Goal: Information Seeking & Learning: Learn about a topic

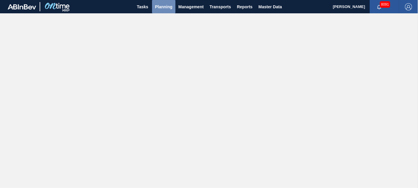
click at [166, 7] on span "Planning" at bounding box center [163, 6] width 17 height 7
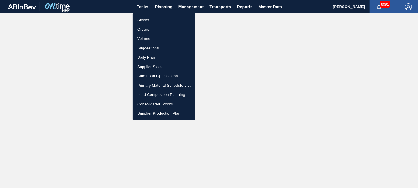
click at [155, 45] on li "Suggestions" at bounding box center [164, 47] width 63 height 9
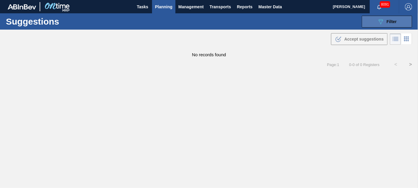
click at [392, 22] on span "Filter" at bounding box center [392, 21] width 10 height 5
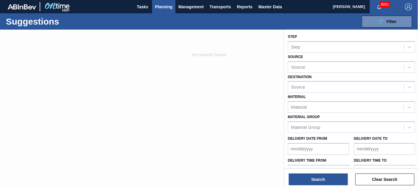
type from "[DATE]"
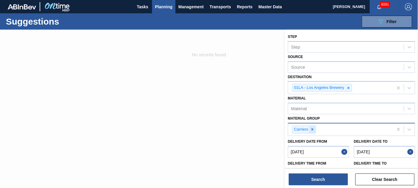
click at [312, 127] on icon at bounding box center [312, 129] width 4 height 4
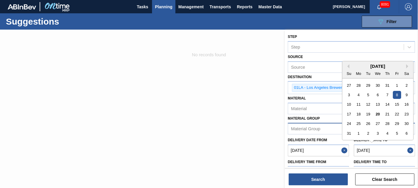
click at [381, 148] on to "[DATE]" at bounding box center [384, 150] width 61 height 12
click at [405, 66] on div "[DATE]" at bounding box center [377, 66] width 71 height 5
click at [408, 64] on button "Next Month" at bounding box center [408, 66] width 4 height 4
click at [396, 83] on div "5" at bounding box center [397, 85] width 8 height 8
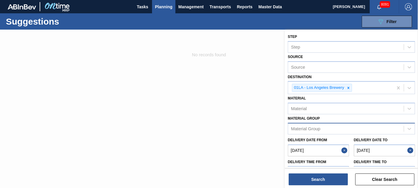
type to "[DATE]"
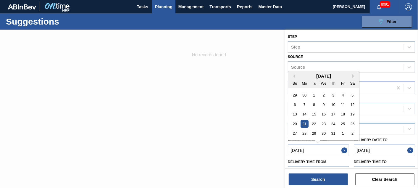
click at [325, 145] on from "[DATE]" at bounding box center [318, 150] width 61 height 12
click at [353, 74] on button "Next Month" at bounding box center [354, 76] width 4 height 4
click at [303, 132] on div "25" at bounding box center [304, 133] width 8 height 8
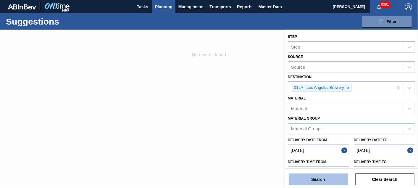
click at [331, 178] on button "Search" at bounding box center [318, 179] width 59 height 12
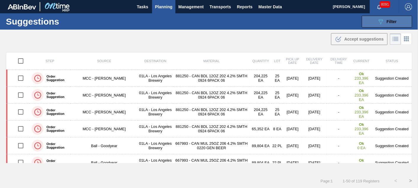
click at [397, 24] on button "089F7B8B-B2A5-4AFE-B5C0-19BA573D28AC Filter" at bounding box center [387, 22] width 50 height 12
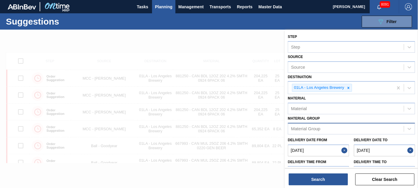
click at [323, 23] on div "Suggestions 089F7B8B-B2A5-4AFE-B5C0-19BA573D28AC Filter Step Step Source Source…" at bounding box center [209, 21] width 418 height 16
click at [322, 176] on button "Search" at bounding box center [318, 179] width 59 height 12
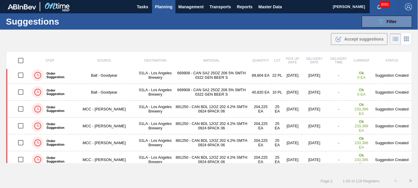
click at [408, 178] on button ">" at bounding box center [410, 180] width 15 height 15
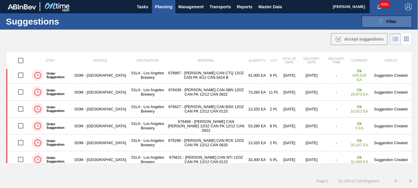
click at [400, 23] on button "089F7B8B-B2A5-4AFE-B5C0-19BA573D28AC Filter" at bounding box center [387, 22] width 50 height 12
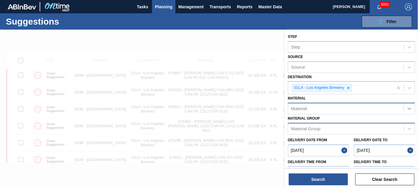
click at [409, 108] on icon at bounding box center [410, 109] width 4 height 2
click at [369, 99] on div "Material Material" at bounding box center [351, 104] width 127 height 20
click at [405, 127] on div at bounding box center [409, 128] width 11 height 11
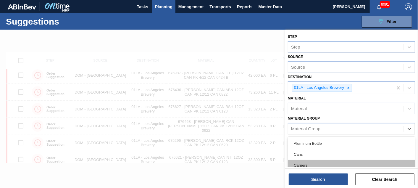
click at [303, 161] on div "Carriers" at bounding box center [351, 165] width 127 height 11
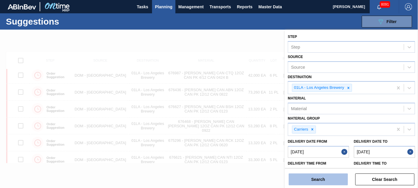
click at [320, 179] on button "Search" at bounding box center [318, 179] width 59 height 12
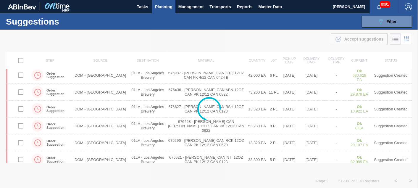
scroll to position [292, 0]
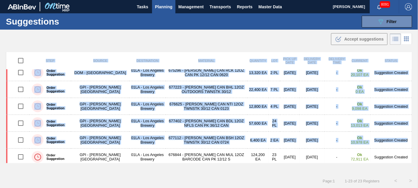
drag, startPoint x: 411, startPoint y: 153, endPoint x: 410, endPoint y: 144, distance: 8.7
click at [410, 144] on div "Step Source Destination Material Quantity Lot Pick up Date Delivery Date Delive…" at bounding box center [209, 112] width 418 height 121
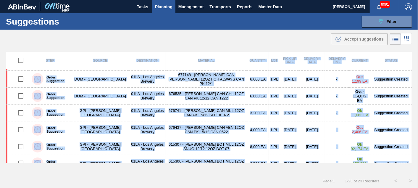
scroll to position [0, 0]
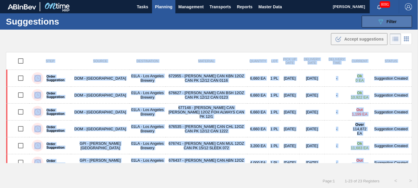
click at [391, 24] on span "Filter" at bounding box center [392, 21] width 10 height 5
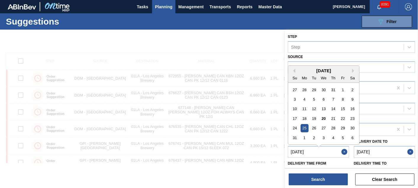
click at [320, 149] on from "[DATE]" at bounding box center [318, 152] width 61 height 12
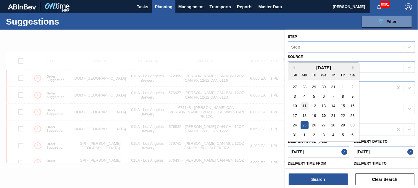
click at [305, 105] on div "11" at bounding box center [304, 106] width 8 height 8
type from "[DATE]"
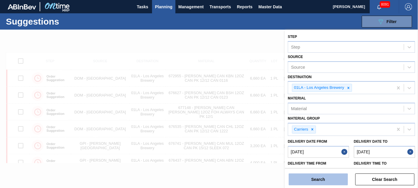
click at [327, 179] on button "Search" at bounding box center [318, 179] width 59 height 12
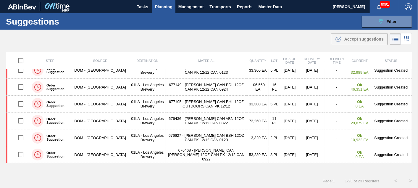
scroll to position [161, 0]
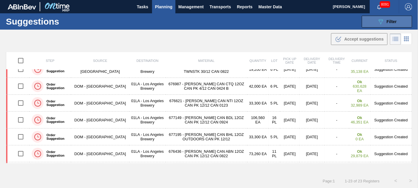
click at [390, 22] on span "Filter" at bounding box center [392, 21] width 10 height 5
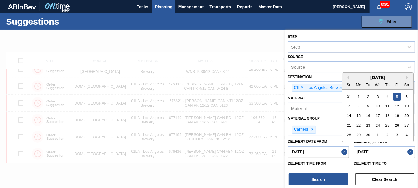
click at [386, 152] on to "[DATE]" at bounding box center [384, 152] width 61 height 12
click at [397, 104] on div "12" at bounding box center [397, 106] width 8 height 8
type to "[DATE]"
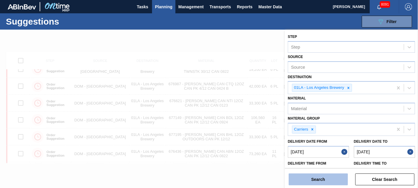
click at [317, 178] on button "Search" at bounding box center [318, 179] width 59 height 12
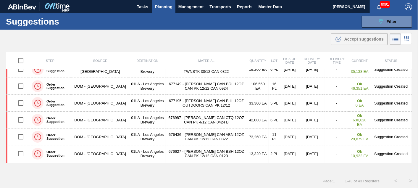
click at [296, 39] on div ".b{fill:var(--color-action-default)} Accept suggestions" at bounding box center [209, 38] width 418 height 17
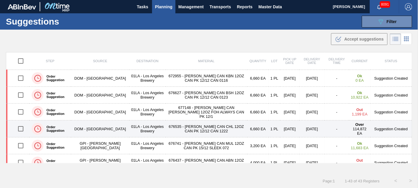
scroll to position [0, 0]
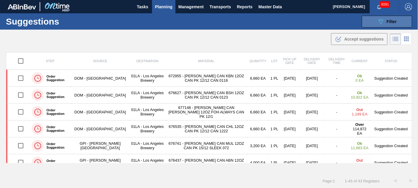
click at [387, 22] on span "Filter" at bounding box center [392, 21] width 10 height 5
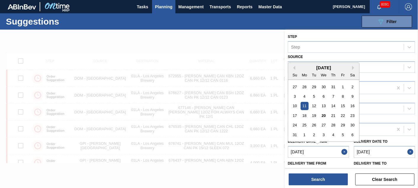
click at [306, 149] on from "[DATE]" at bounding box center [318, 152] width 61 height 12
click at [306, 121] on div "25" at bounding box center [304, 125] width 8 height 8
type from "[DATE]"
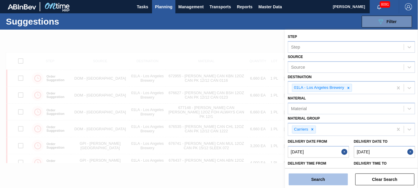
click at [324, 178] on button "Search" at bounding box center [318, 179] width 59 height 12
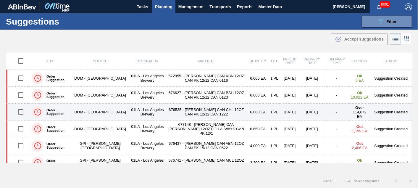
click at [216, 110] on td "676535 - [PERSON_NAME] CAN CHL 12OZ CAN PK 12/12 CAN 1222" at bounding box center [207, 112] width 82 height 17
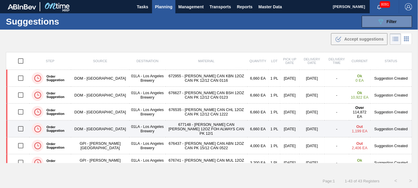
type from "[DATE]"
type to "[DATE]"
